Goal: Transaction & Acquisition: Book appointment/travel/reservation

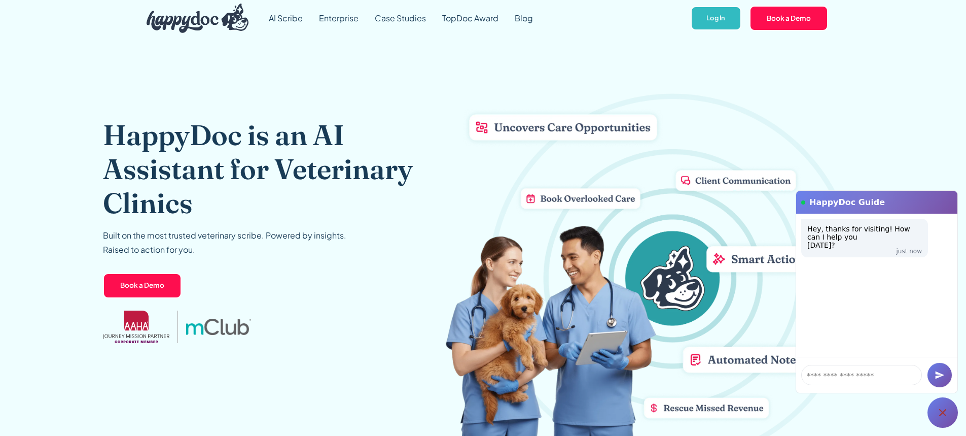
click at [944, 413] on icon at bounding box center [942, 412] width 7 height 7
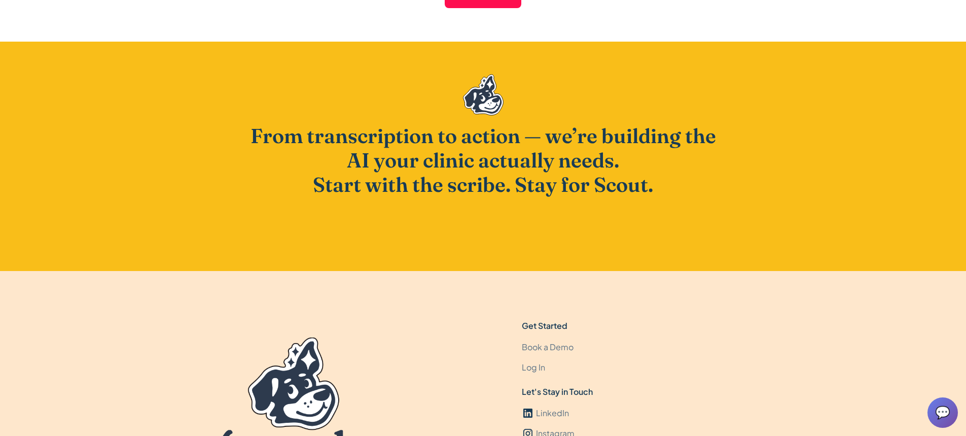
scroll to position [2890, 0]
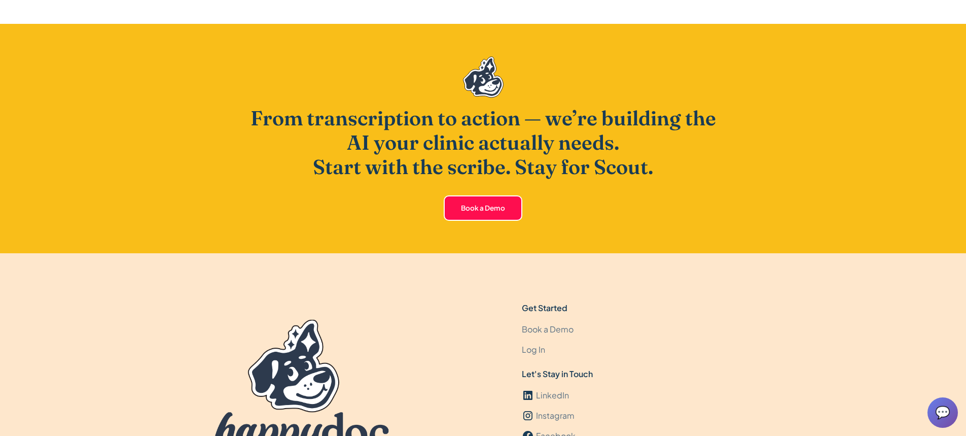
click at [483, 206] on link "Book a Demo" at bounding box center [483, 207] width 79 height 25
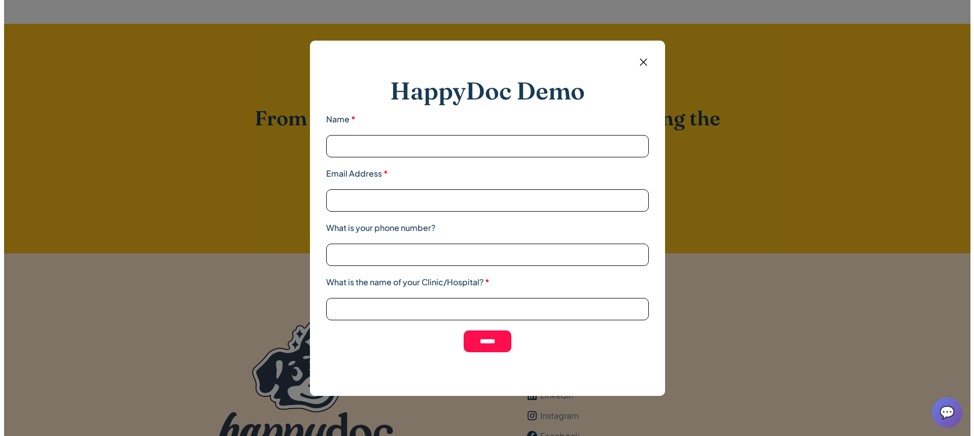
scroll to position [2892, 0]
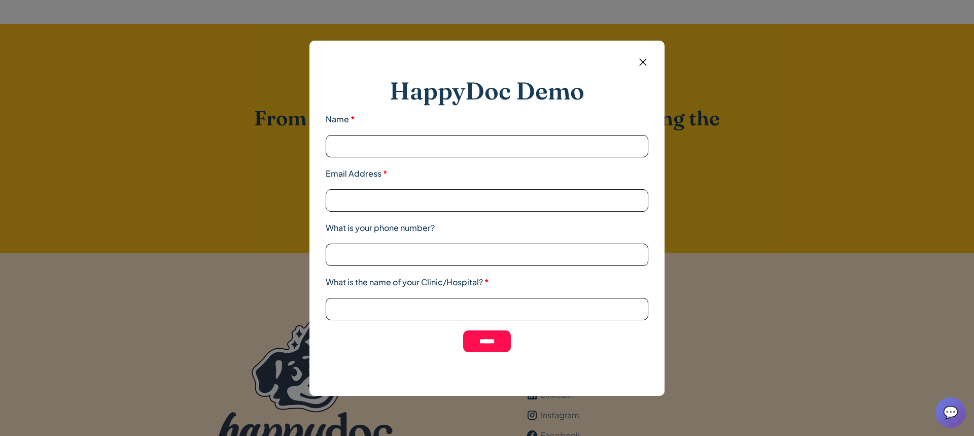
click at [645, 61] on img at bounding box center [642, 62] width 13 height 13
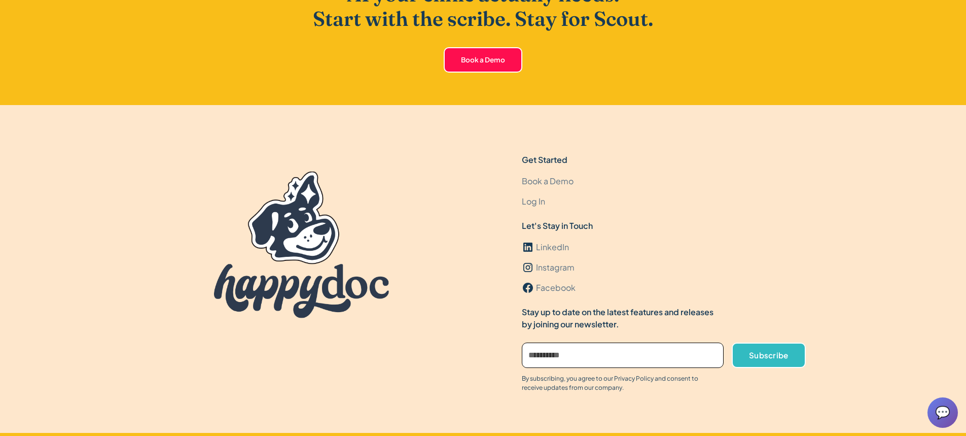
scroll to position [3072, 0]
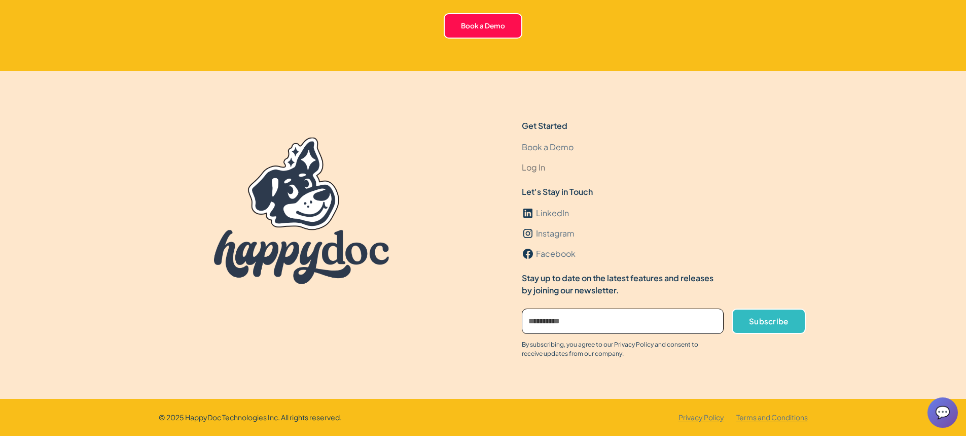
click at [538, 168] on link "Log In" at bounding box center [533, 167] width 23 height 20
click at [495, 20] on link "Book a Demo" at bounding box center [483, 25] width 79 height 25
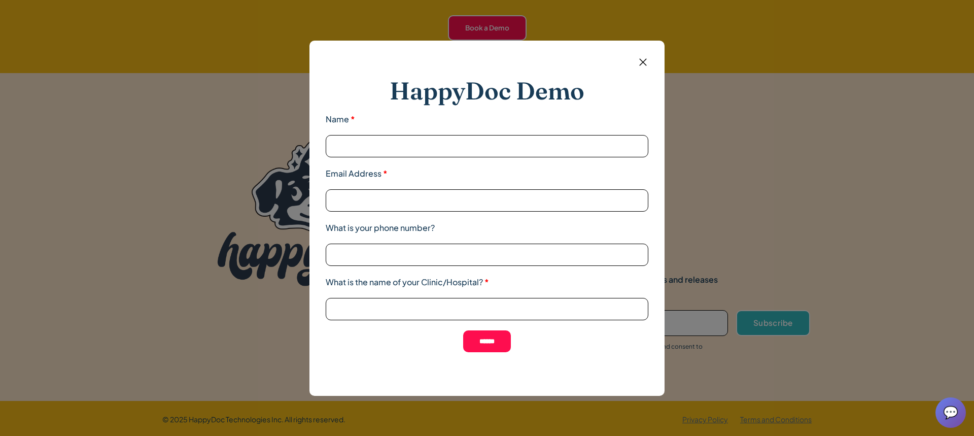
click at [444, 145] on input "Name *" at bounding box center [487, 146] width 322 height 22
type input "**********"
click at [419, 307] on input "What is the name of your Clinic/Hospital? *" at bounding box center [487, 309] width 322 height 22
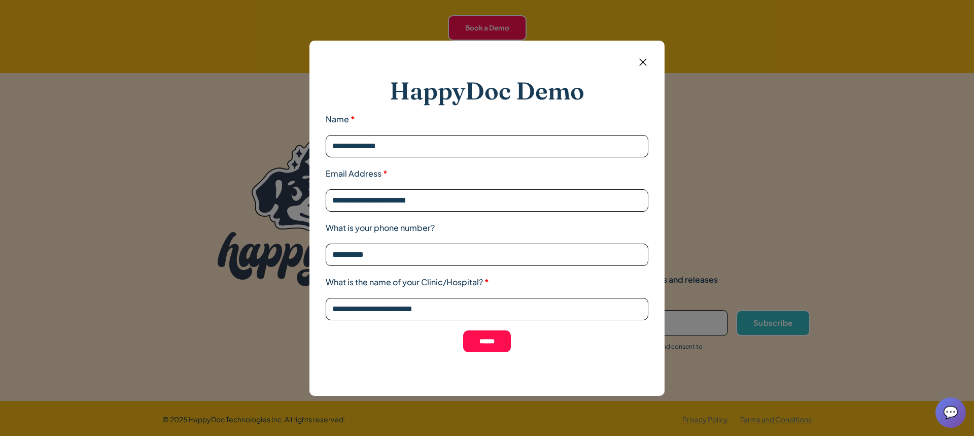
type input "**********"
click at [641, 65] on img at bounding box center [642, 62] width 13 height 13
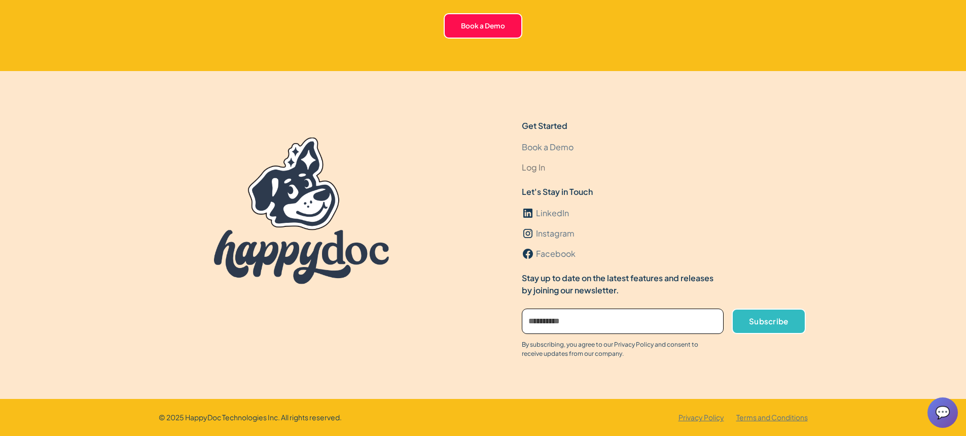
click at [544, 173] on link "Log In" at bounding box center [533, 167] width 23 height 20
